Goal: Find specific page/section: Find specific page/section

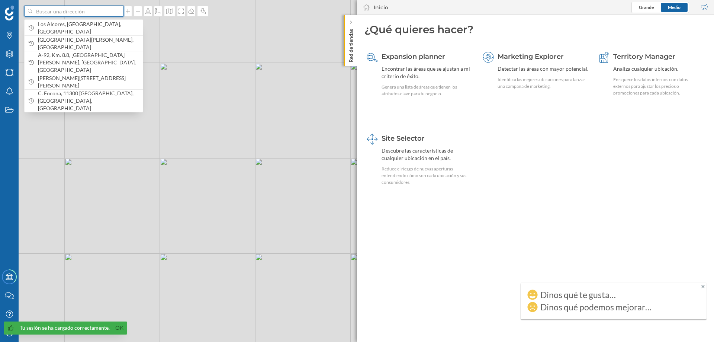
click at [88, 15] on input at bounding box center [73, 11] width 83 height 11
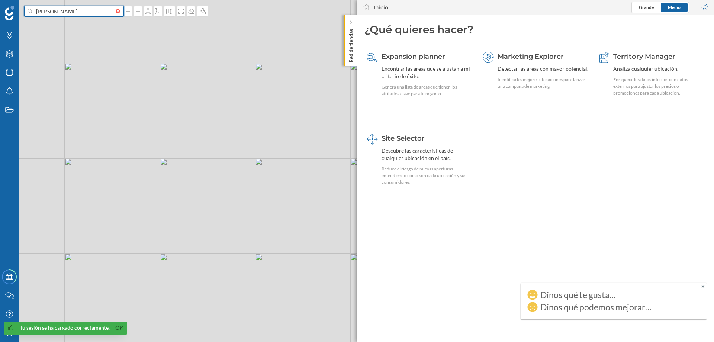
type input "[PERSON_NAME]"
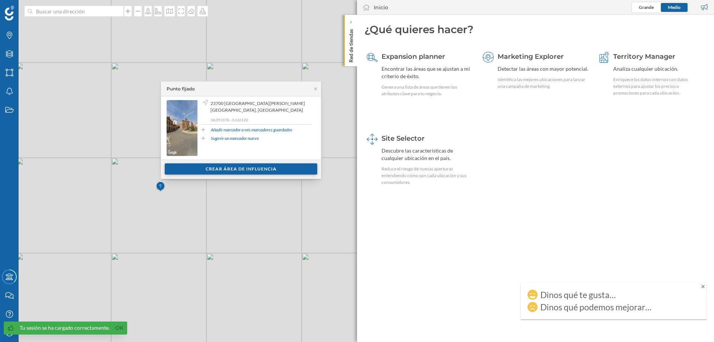
click at [251, 170] on div "Crear área de influencia" at bounding box center [241, 168] width 152 height 11
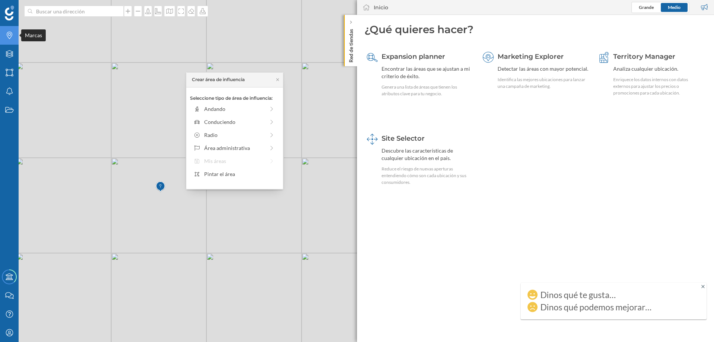
click at [7, 34] on icon at bounding box center [10, 35] width 6 height 7
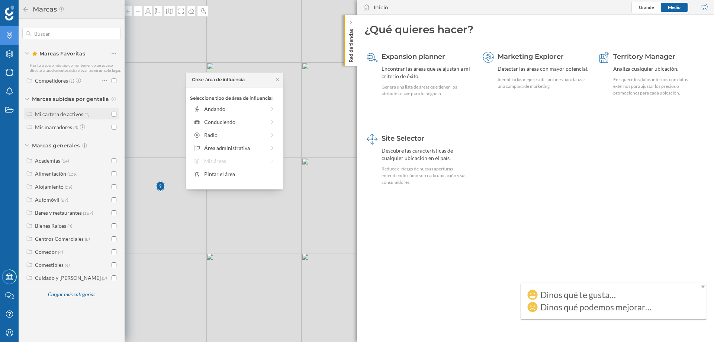
click at [113, 113] on input "checkbox" at bounding box center [114, 114] width 5 height 5
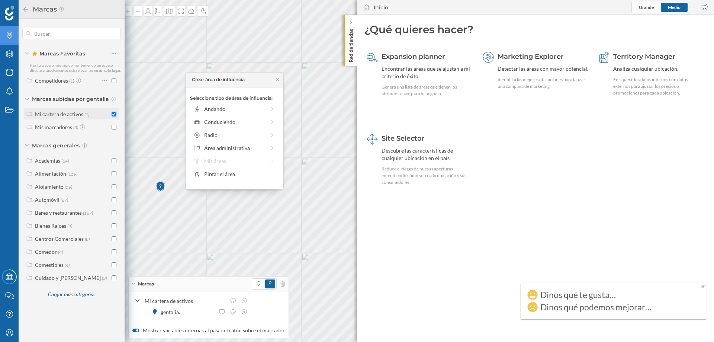
click at [113, 113] on input "checkbox" at bounding box center [114, 114] width 5 height 5
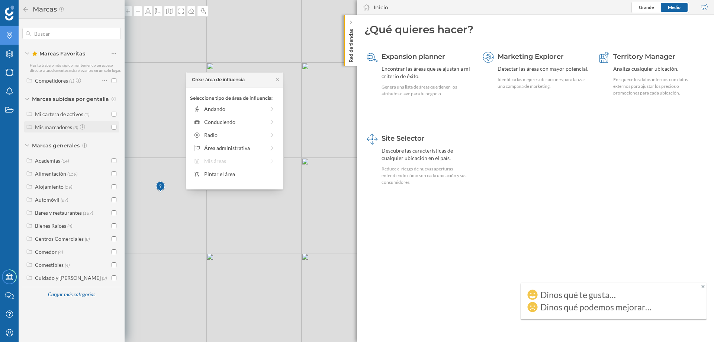
click at [112, 126] on input "checkbox" at bounding box center [114, 127] width 5 height 5
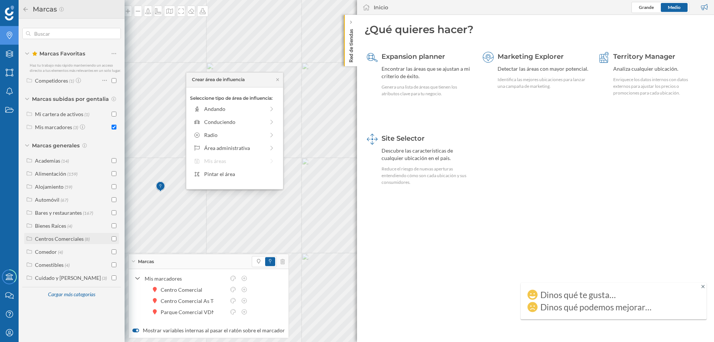
click at [113, 237] on input "checkbox" at bounding box center [114, 238] width 5 height 5
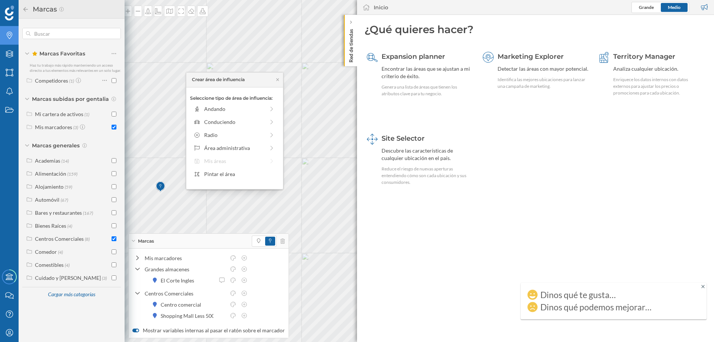
click at [112, 126] on div "Mis marcadores (3)" at bounding box center [71, 127] width 90 height 8
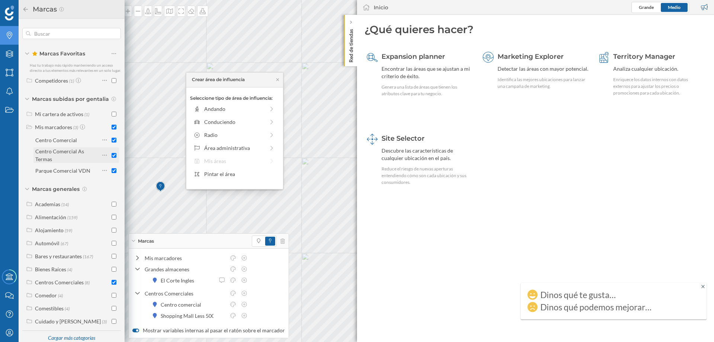
click at [112, 158] on input "checkbox" at bounding box center [114, 155] width 5 height 5
click at [112, 142] on input "checkbox" at bounding box center [114, 140] width 5 height 5
click at [112, 173] on input "checkbox" at bounding box center [114, 170] width 5 height 5
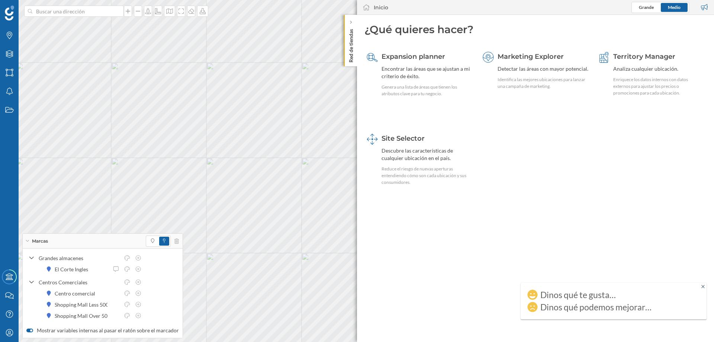
click at [155, 328] on label "Mostrar variables internas al pasar el ratón sobre el marcador" at bounding box center [102, 330] width 152 height 7
click at [0, 0] on input "Mostrar variables internas al pasar el ratón sobre el marcador" at bounding box center [0, 0] width 0 height 0
click at [34, 330] on label "Mostrar variables internas al pasar el ratón sobre el marcador" at bounding box center [102, 330] width 152 height 7
click at [0, 0] on input "Mostrar variables internas al pasar el ratón sobre el marcador" at bounding box center [0, 0] width 0 height 0
